Goal: Task Accomplishment & Management: Use online tool/utility

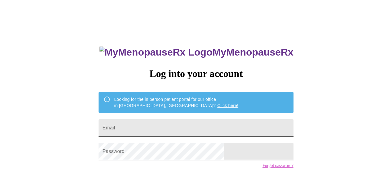
click at [180, 123] on input "Email" at bounding box center [195, 127] width 194 height 17
type input "[EMAIL_ADDRESS][DOMAIN_NAME]"
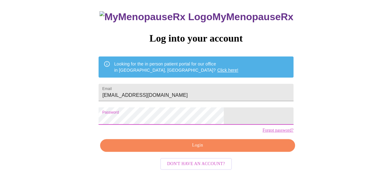
scroll to position [41, 0]
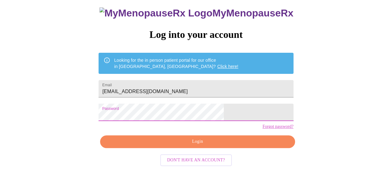
click at [202, 145] on span "Login" at bounding box center [197, 141] width 180 height 8
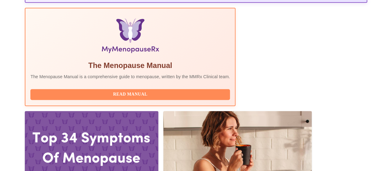
scroll to position [219, 0]
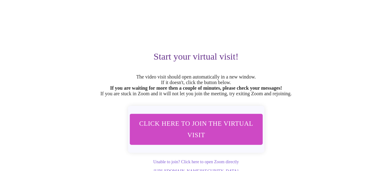
scroll to position [40, 0]
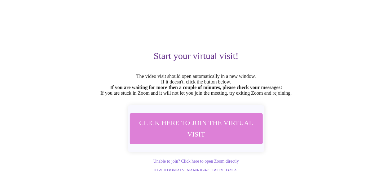
click at [204, 136] on span "Click here to join the virtual visit" at bounding box center [195, 128] width 116 height 23
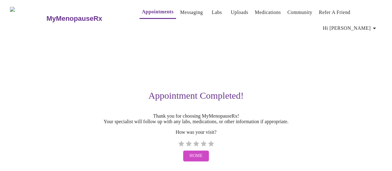
scroll to position [6, 0]
click at [212, 140] on label "5 Stars" at bounding box center [210, 143] width 7 height 7
click at [177, 146] on input "5 Stars" at bounding box center [177, 146] width 0 height 0
radio input "true"
click at [198, 158] on span "Home" at bounding box center [195, 156] width 13 height 8
